Goal: Task Accomplishment & Management: Use online tool/utility

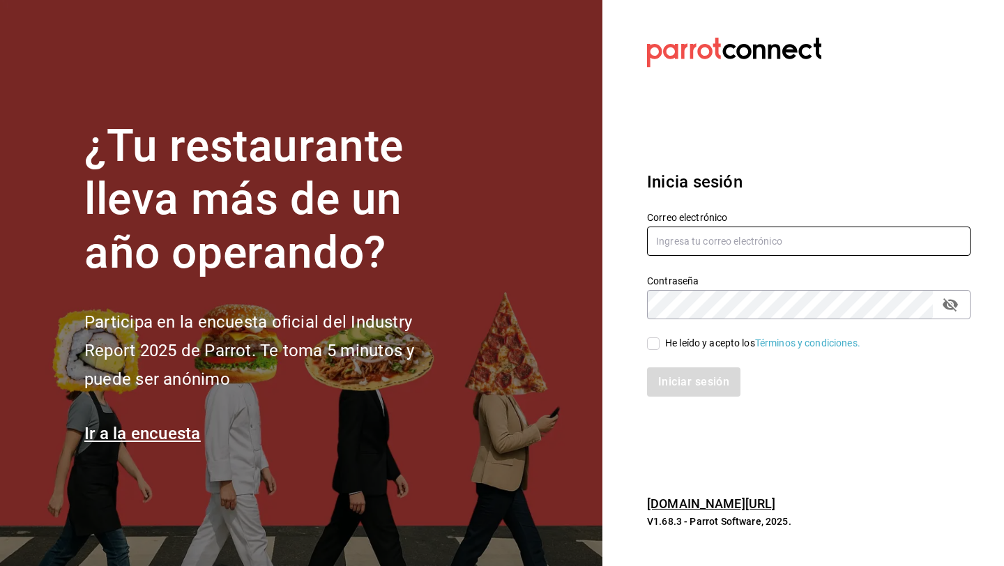
click at [710, 238] on input "text" at bounding box center [809, 241] width 324 height 29
click at [653, 347] on input "He leído y acepto los Términos y condiciones." at bounding box center [653, 344] width 13 height 13
checkbox input "true"
click at [715, 236] on input "text" at bounding box center [809, 241] width 324 height 29
type input "d"
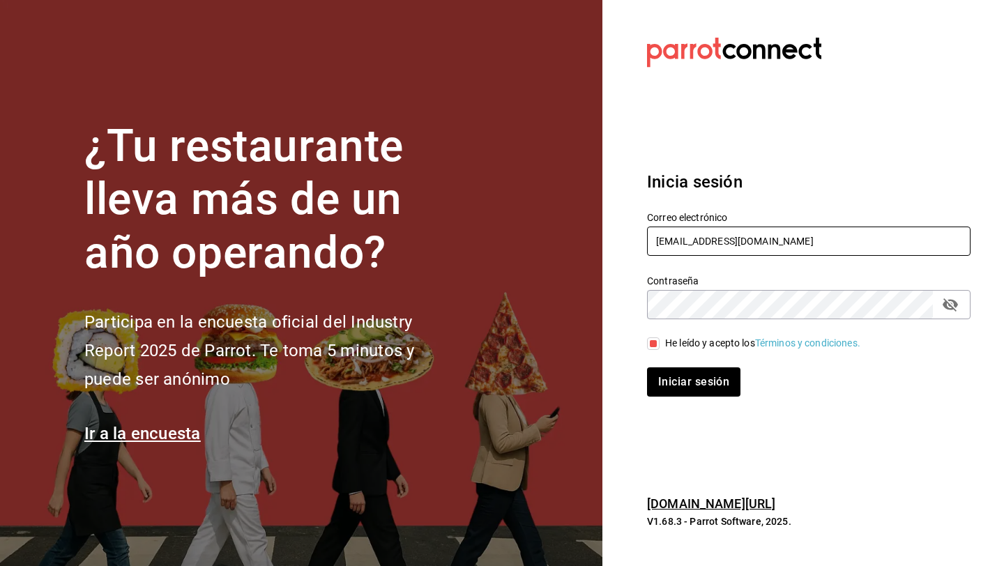
type input "ayartecruz10@gmail.com"
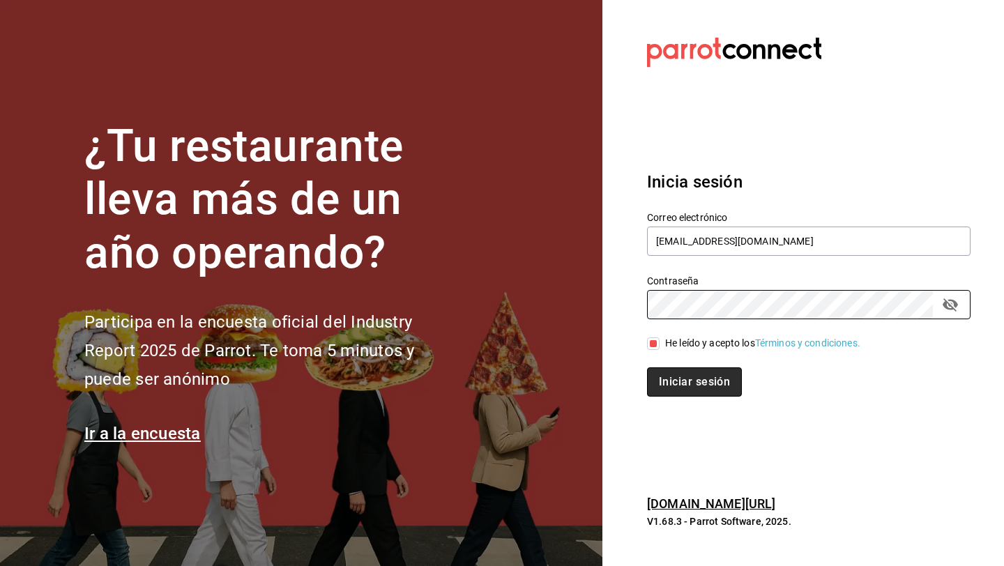
click at [676, 370] on button "Iniciar sesión" at bounding box center [694, 382] width 95 height 29
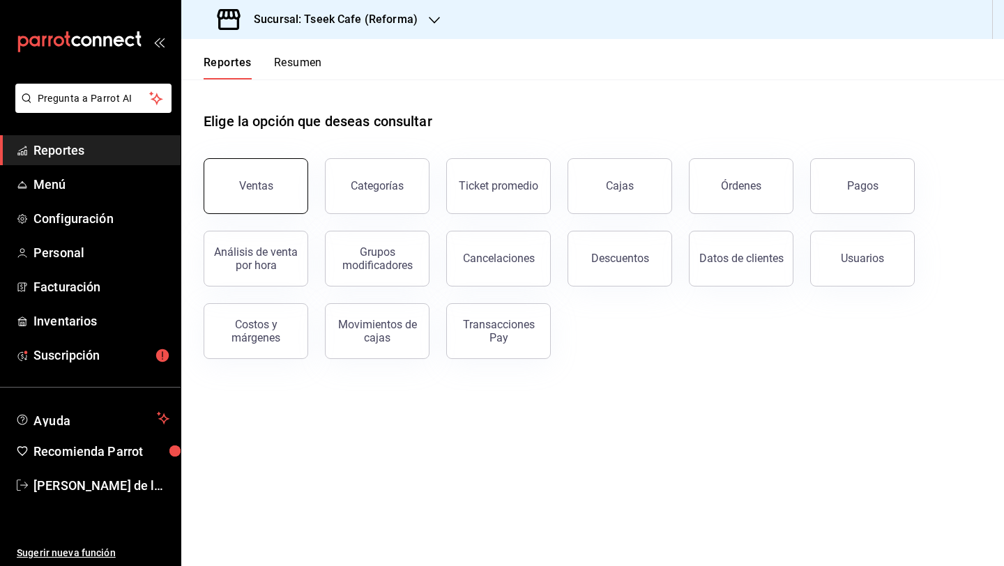
click at [256, 174] on button "Ventas" at bounding box center [256, 186] width 105 height 56
